Goal: Transaction & Acquisition: Purchase product/service

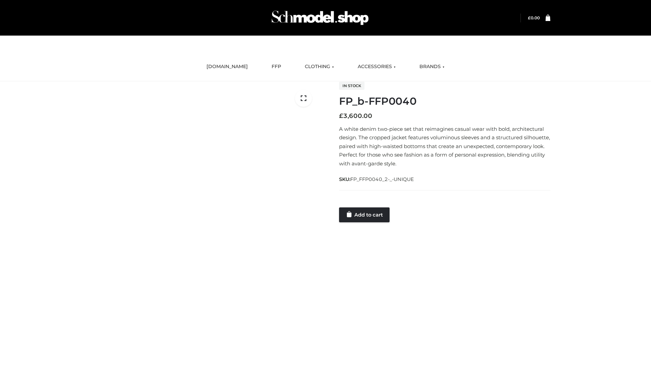
click at [365, 215] on link "Add to cart" at bounding box center [364, 215] width 51 height 15
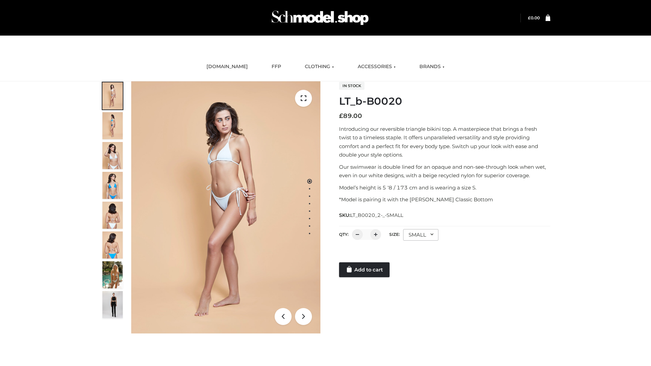
click at [365, 270] on link "Add to cart" at bounding box center [364, 269] width 51 height 15
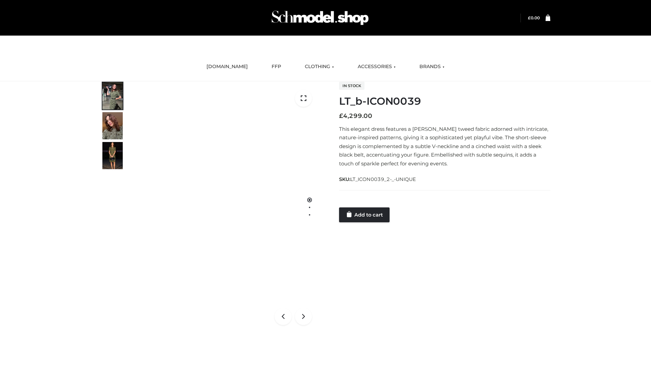
click at [365, 215] on link "Add to cart" at bounding box center [364, 215] width 51 height 15
